Goal: Use online tool/utility: Utilize a website feature to perform a specific function

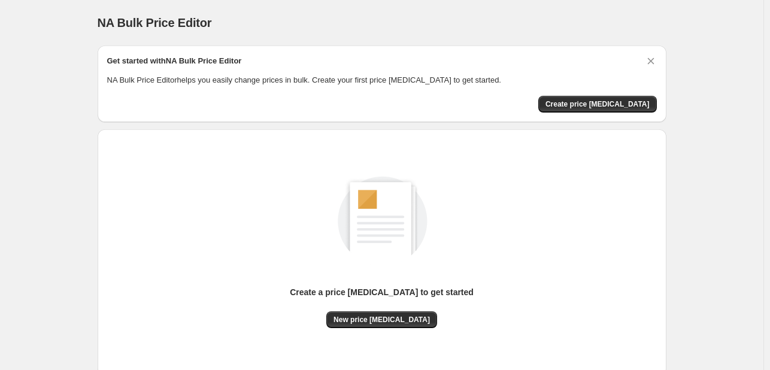
click at [359, 329] on div "Create a price [MEDICAL_DATA] to get started New price [MEDICAL_DATA]" at bounding box center [382, 253] width 550 height 228
click at [368, 314] on button "New price [MEDICAL_DATA]" at bounding box center [381, 319] width 111 height 17
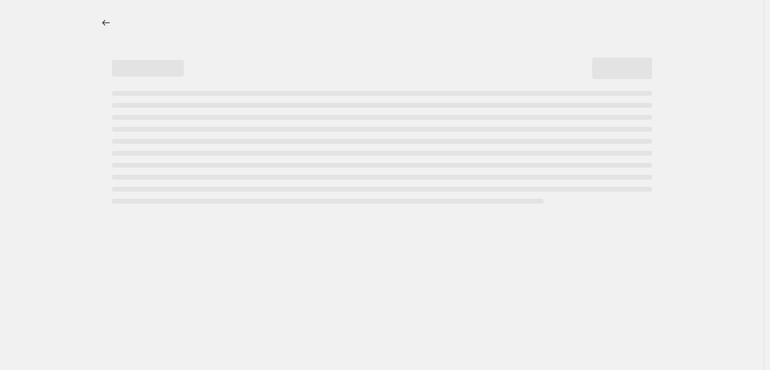
select select "percentage"
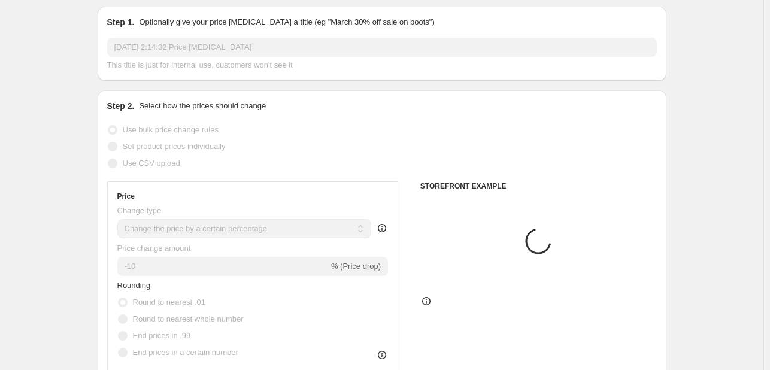
scroll to position [60, 0]
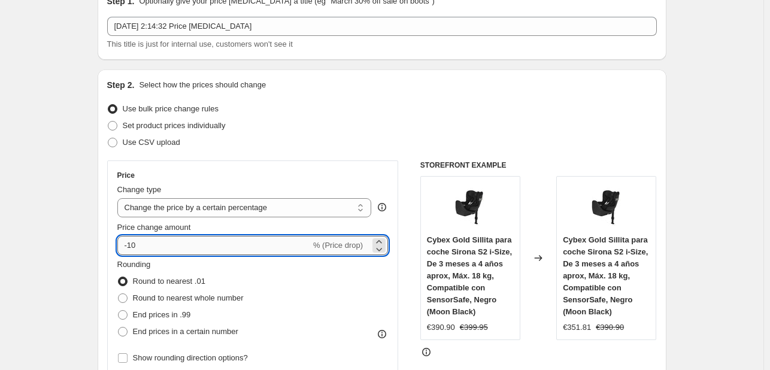
click at [169, 243] on input "-10" at bounding box center [213, 245] width 193 height 19
type input "-1"
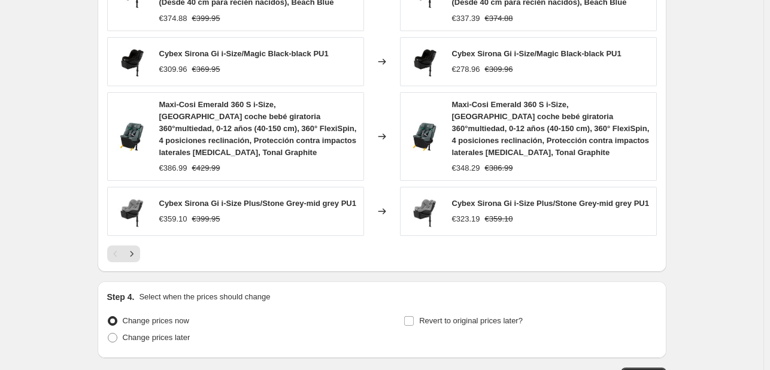
scroll to position [898, 0]
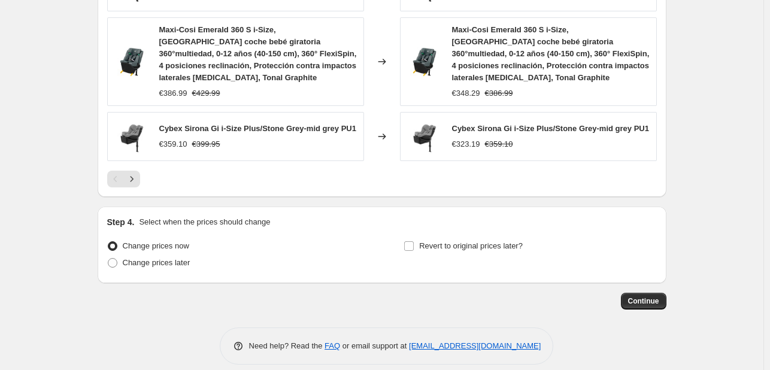
type input "-31"
click at [634, 296] on span "Continue" at bounding box center [643, 301] width 31 height 10
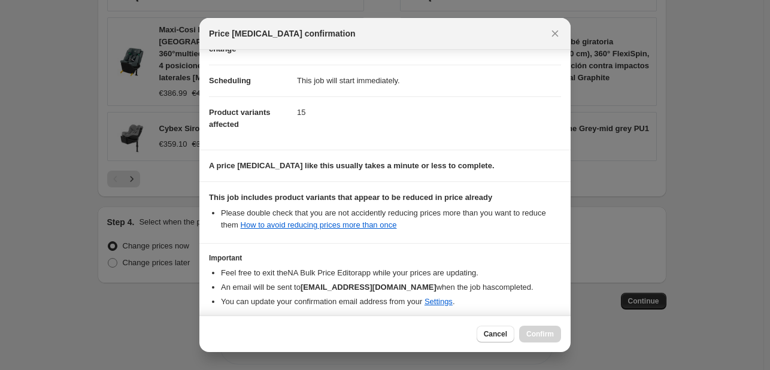
scroll to position [133, 0]
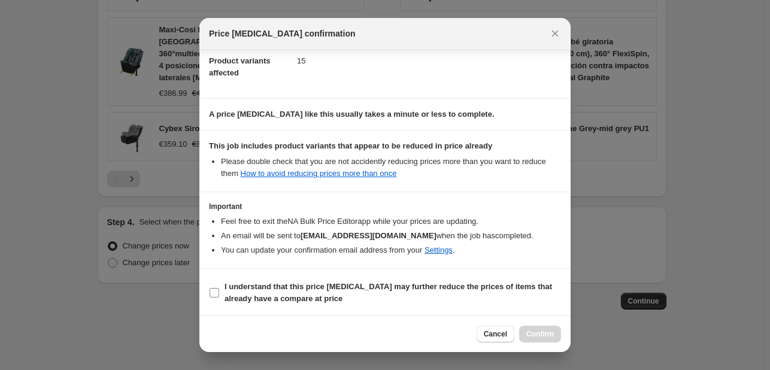
click at [310, 298] on b "I understand that this price [MEDICAL_DATA] may further reduce the prices of it…" at bounding box center [389, 292] width 328 height 21
click at [219, 298] on input "I understand that this price [MEDICAL_DATA] may further reduce the prices of it…" at bounding box center [215, 293] width 10 height 10
checkbox input "true"
click at [546, 329] on span "Confirm" at bounding box center [540, 334] width 28 height 10
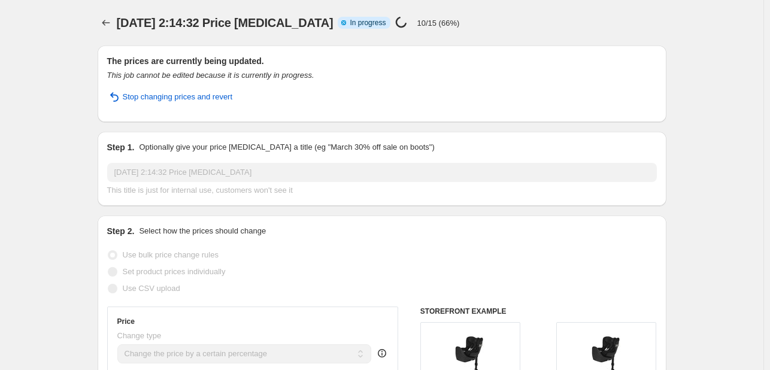
select select "percentage"
